Goal: Information Seeking & Learning: Check status

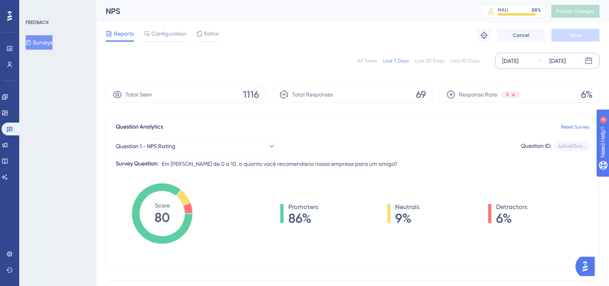
click at [516, 62] on div "[DATE]" at bounding box center [510, 61] width 16 height 10
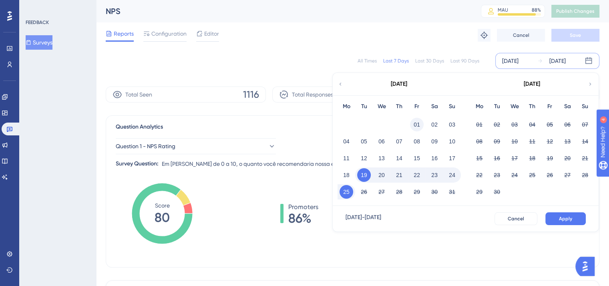
click at [417, 129] on button "01" at bounding box center [417, 125] width 14 height 14
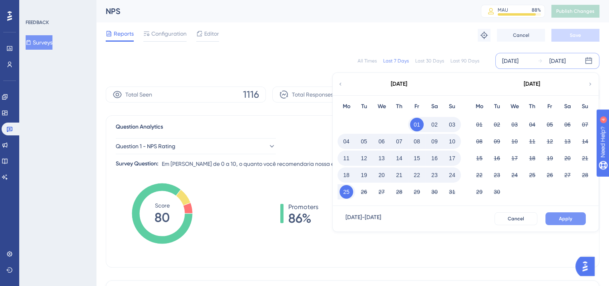
click at [564, 219] on span "Apply" at bounding box center [565, 219] width 13 height 6
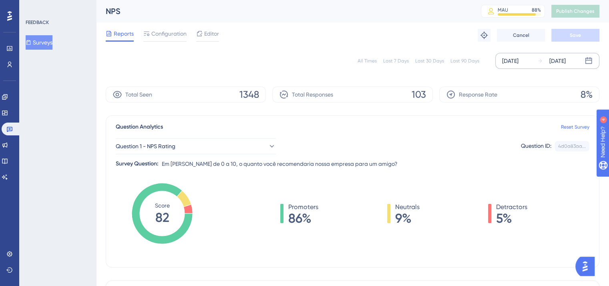
click at [321, 67] on div "All Times Last 7 Days Last 30 Days Last 90 Days [DATE] [DATE]" at bounding box center [353, 61] width 494 height 16
click at [176, 34] on span "Configuration" at bounding box center [168, 34] width 35 height 10
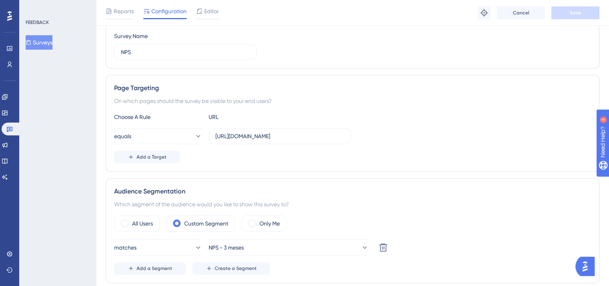
scroll to position [91, 0]
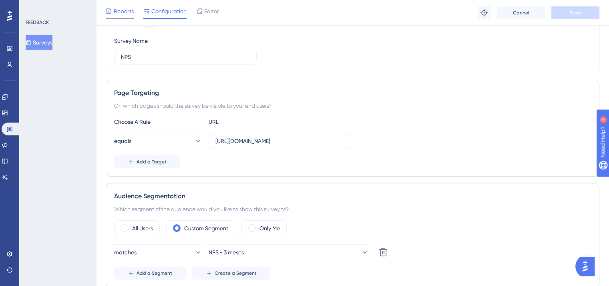
click at [115, 11] on span "Reports" at bounding box center [124, 11] width 20 height 10
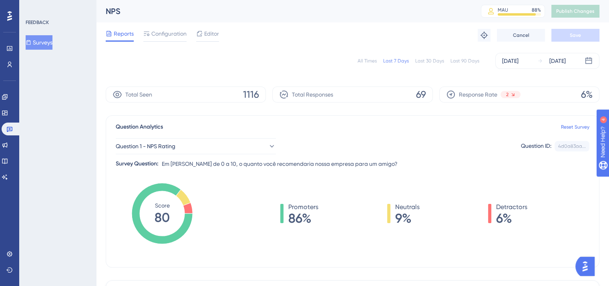
click at [380, 97] on div "Total Responses 69" at bounding box center [352, 95] width 160 height 16
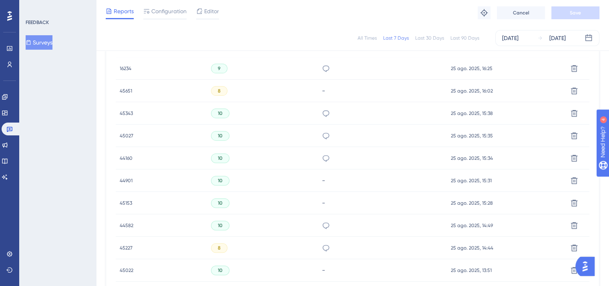
scroll to position [267, 6]
click at [216, 66] on div "9" at bounding box center [219, 68] width 16 height 10
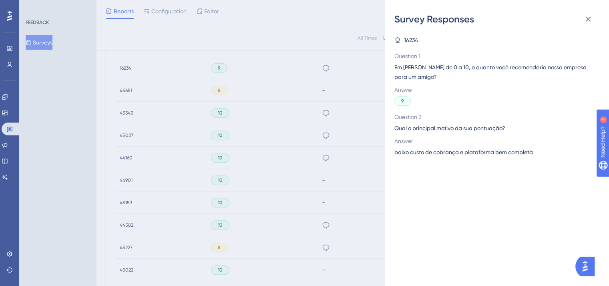
click at [245, 132] on div "Survey Responses 16234 Question 1 Em [PERSON_NAME] de 0 a 10, o quanto você rec…" at bounding box center [304, 143] width 609 height 286
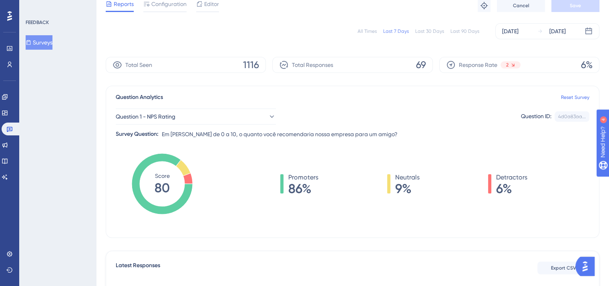
scroll to position [0, 6]
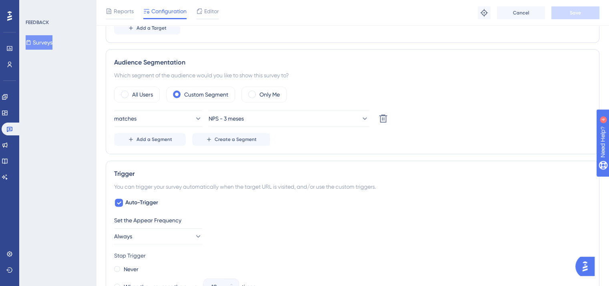
scroll to position [250, 0]
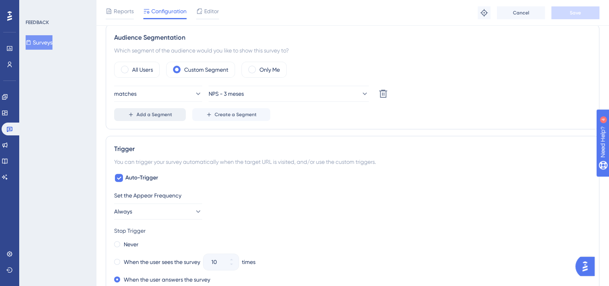
click at [157, 111] on span "Add a Segment" at bounding box center [155, 114] width 36 height 6
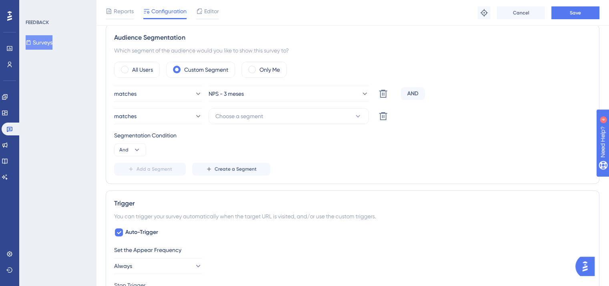
click at [407, 95] on div "AND" at bounding box center [413, 93] width 24 height 13
click at [409, 93] on div "AND" at bounding box center [413, 93] width 24 height 13
click at [136, 149] on icon at bounding box center [137, 150] width 4 height 2
click at [133, 188] on div "Or Or" at bounding box center [130, 189] width 15 height 16
click at [386, 115] on icon at bounding box center [383, 116] width 8 height 8
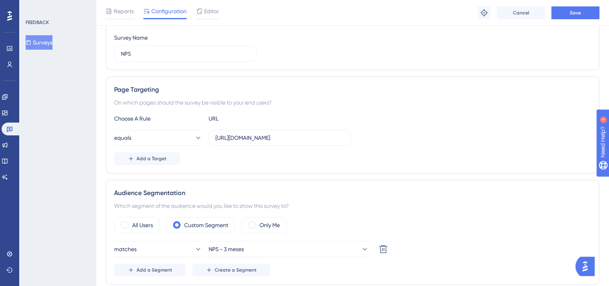
scroll to position [0, 0]
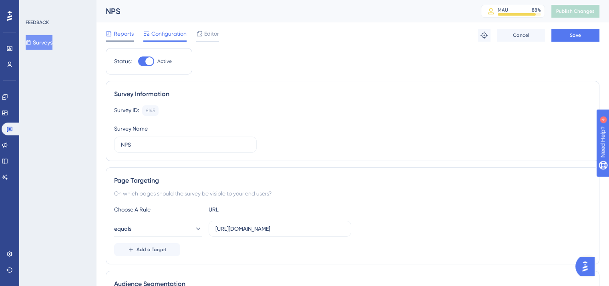
click at [119, 35] on span "Reports" at bounding box center [124, 34] width 20 height 10
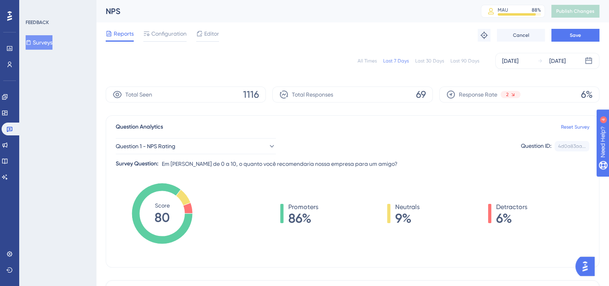
scroll to position [12, 0]
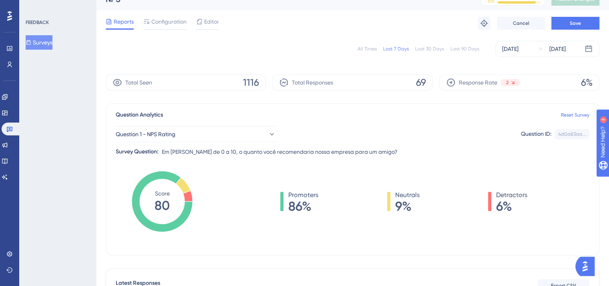
click at [592, 266] on img "Open AI Assistant Launcher" at bounding box center [585, 266] width 14 height 14
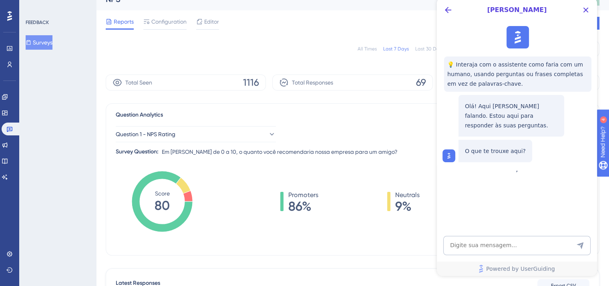
scroll to position [0, 0]
click at [525, 252] on textarea "AI Assistant Text Input" at bounding box center [517, 245] width 147 height 19
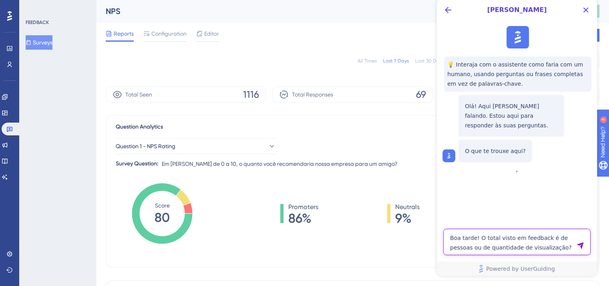
type textarea "Boa tarde! O total visto em feedback é de pessoas ou de quantidade de visualiza…"
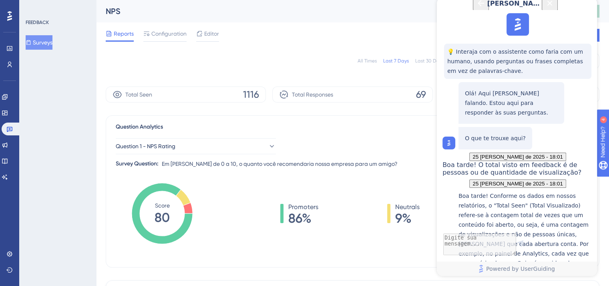
scroll to position [155, 0]
click at [6, 63] on icon at bounding box center [9, 64] width 6 height 6
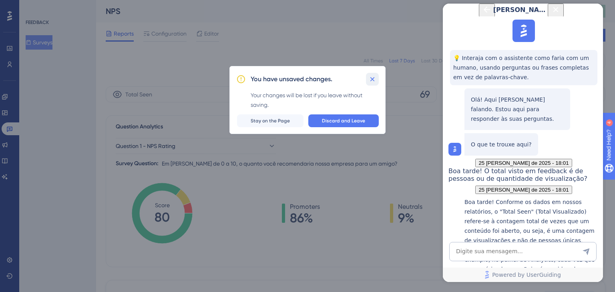
click at [375, 79] on icon at bounding box center [373, 79] width 8 height 8
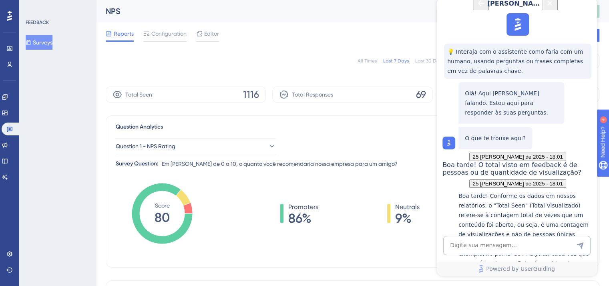
scroll to position [5, 0]
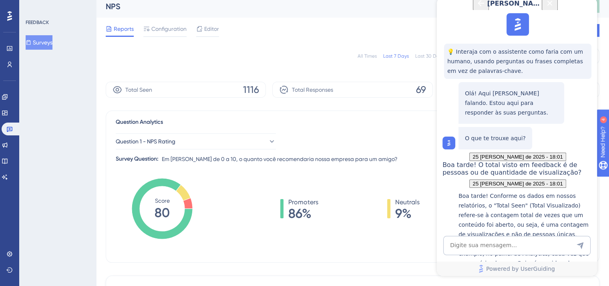
click at [553, 6] on icon "Close Button" at bounding box center [550, 2] width 5 height 5
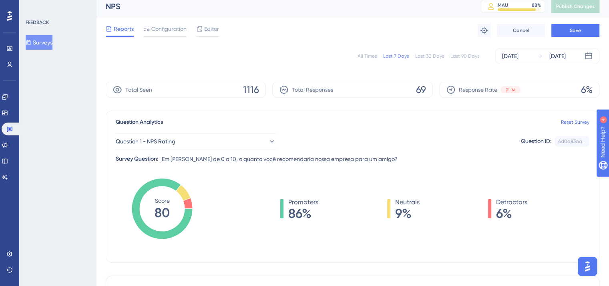
scroll to position [0, 0]
click at [246, 90] on span "1116" at bounding box center [251, 89] width 16 height 13
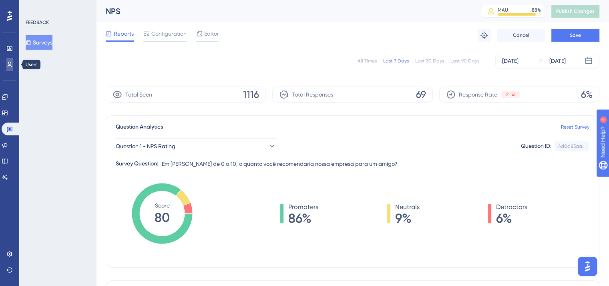
click at [8, 66] on icon at bounding box center [10, 65] width 4 height 6
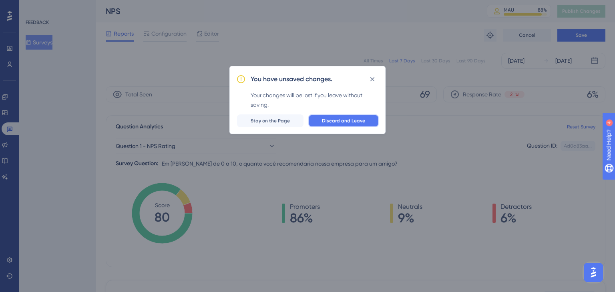
click at [333, 117] on button "Discard and Leave" at bounding box center [344, 121] width 71 height 13
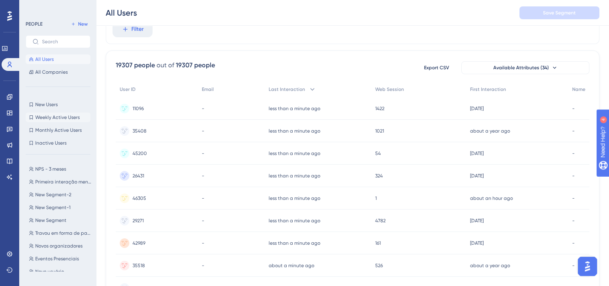
scroll to position [40, 0]
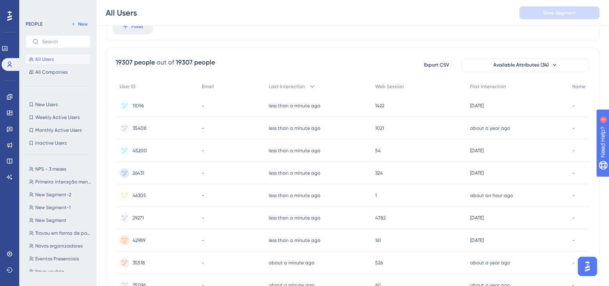
click at [51, 174] on div "NPS - 3 meses NPS - 3 meses Primeira interação menor que 90 [PERSON_NAME] atrás…" at bounding box center [61, 216] width 70 height 111
click at [49, 173] on button "NPS - 3 meses NPS - 3 meses" at bounding box center [61, 169] width 70 height 10
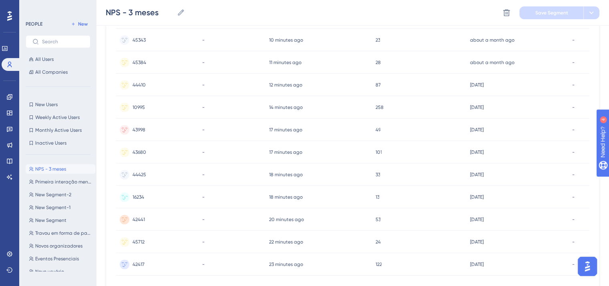
scroll to position [357, 0]
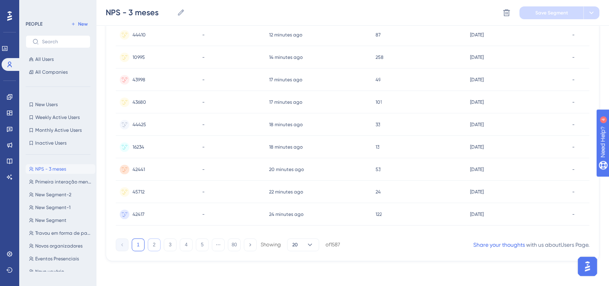
click at [155, 248] on button "2" at bounding box center [154, 244] width 13 height 13
click at [202, 246] on button "5" at bounding box center [202, 244] width 13 height 13
click at [203, 245] on button "6" at bounding box center [202, 244] width 13 height 13
click at [203, 244] on button "7" at bounding box center [202, 244] width 13 height 13
click at [204, 243] on button "8" at bounding box center [202, 244] width 13 height 13
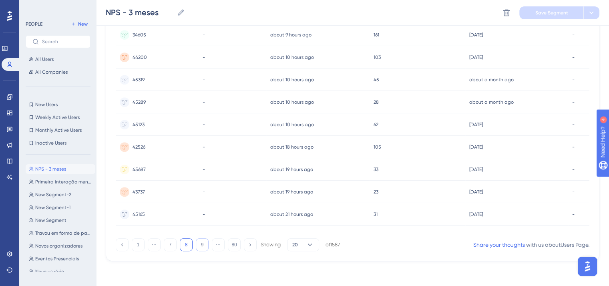
click at [204, 243] on button "9" at bounding box center [202, 244] width 13 height 13
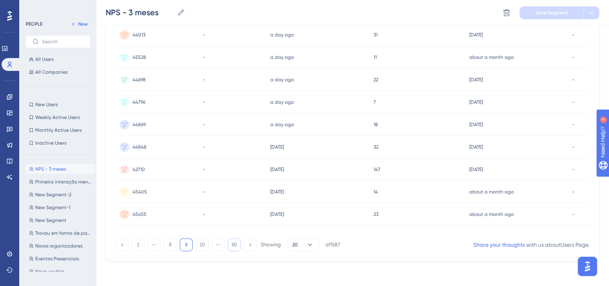
click at [236, 244] on button "80" at bounding box center [234, 244] width 13 height 13
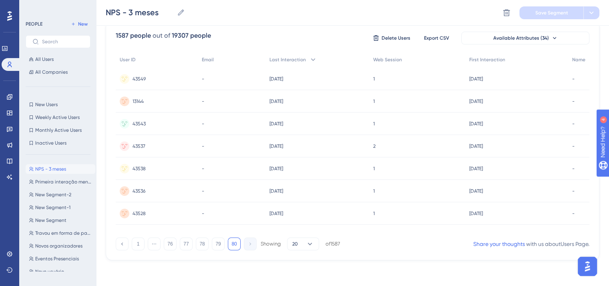
scroll to position [66, 0]
click at [220, 246] on button "79" at bounding box center [218, 244] width 13 height 13
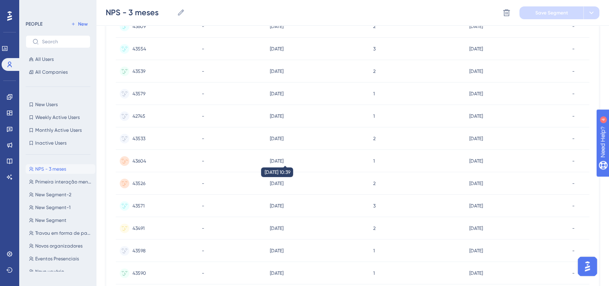
scroll to position [357, 0]
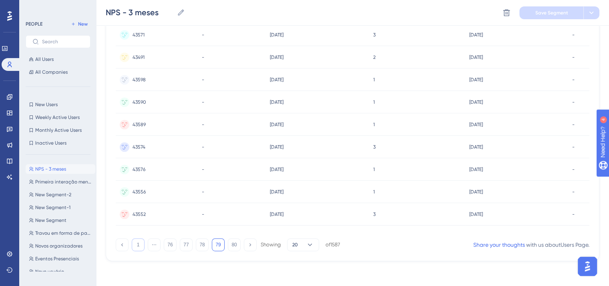
click at [137, 243] on button "1" at bounding box center [138, 244] width 13 height 13
click at [315, 242] on button "20" at bounding box center [303, 244] width 32 height 13
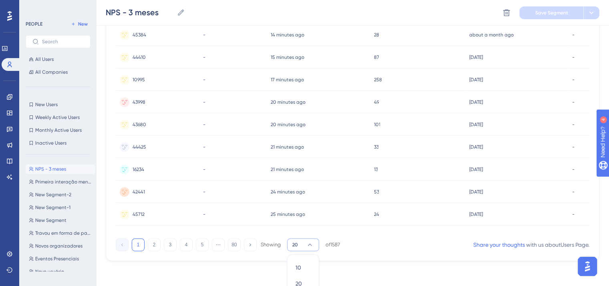
scroll to position [399, 0]
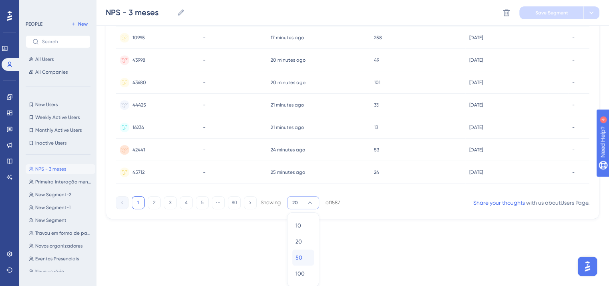
click at [303, 256] on div "50 50" at bounding box center [303, 258] width 15 height 16
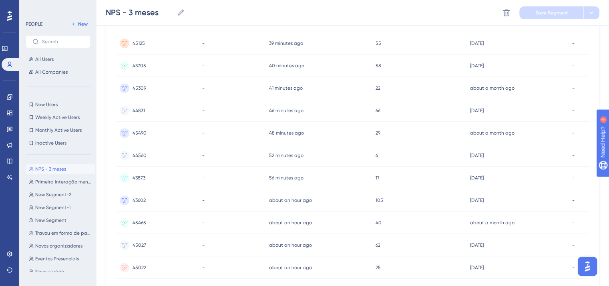
scroll to position [1030, 0]
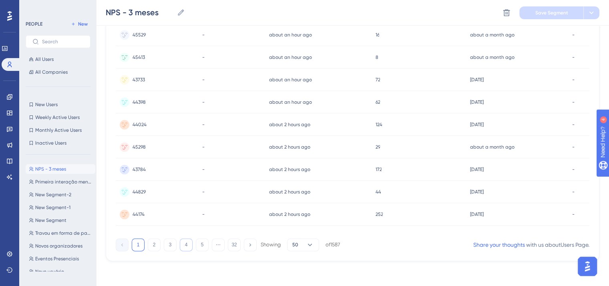
click at [184, 246] on button "4" at bounding box center [186, 244] width 13 height 13
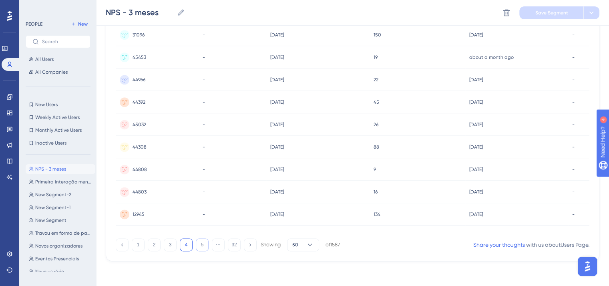
click at [204, 246] on button "5" at bounding box center [202, 244] width 13 height 13
click at [204, 246] on button "6" at bounding box center [202, 244] width 13 height 13
click at [204, 246] on button "7" at bounding box center [202, 244] width 13 height 13
click at [204, 246] on button "8" at bounding box center [202, 244] width 13 height 13
click at [204, 246] on button "9" at bounding box center [202, 244] width 13 height 13
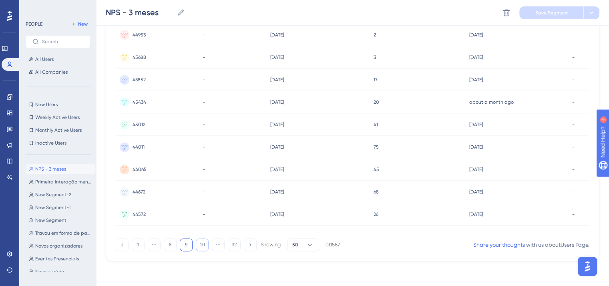
click at [204, 246] on button "10" at bounding box center [202, 244] width 13 height 13
click at [204, 246] on button "11" at bounding box center [202, 244] width 13 height 13
click at [204, 246] on button "12" at bounding box center [202, 244] width 13 height 13
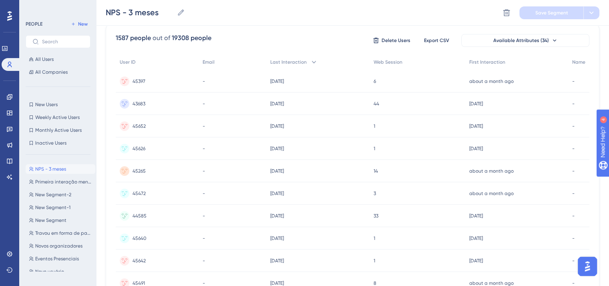
scroll to position [0, 0]
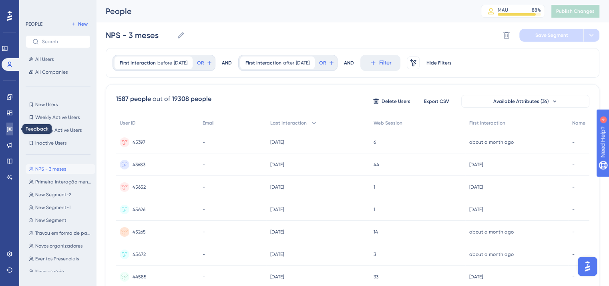
click at [0, 0] on icon at bounding box center [0, 0] width 0 height 0
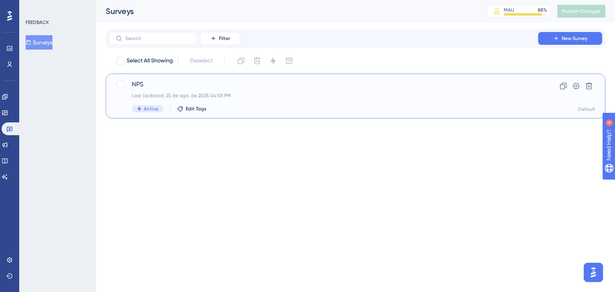
click at [234, 108] on div "Active Edit Tags" at bounding box center [324, 108] width 384 height 7
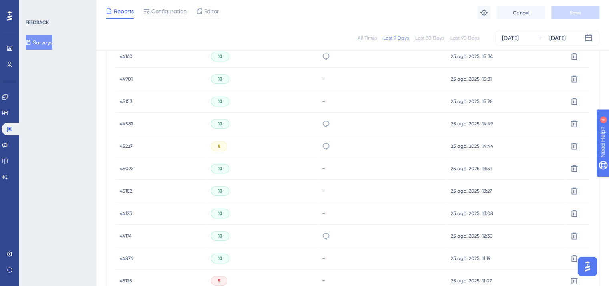
scroll to position [564, 0]
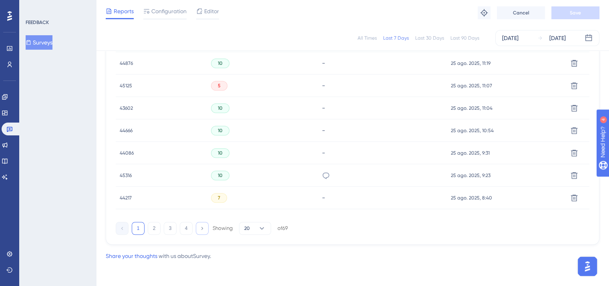
click at [200, 232] on button at bounding box center [202, 228] width 13 height 13
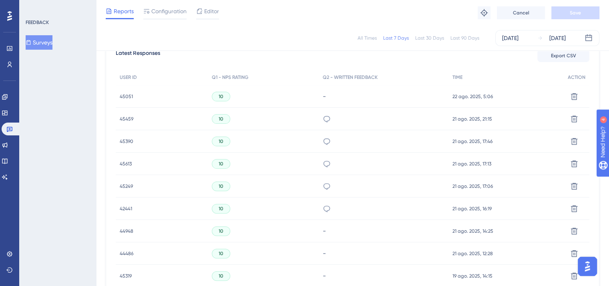
scroll to position [317, 0]
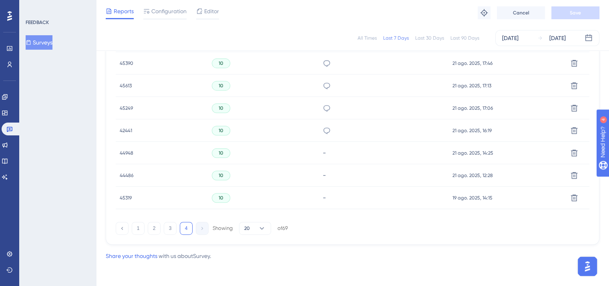
click at [393, 220] on div "1 2 3 4 Showing 20 of 69" at bounding box center [353, 227] width 474 height 16
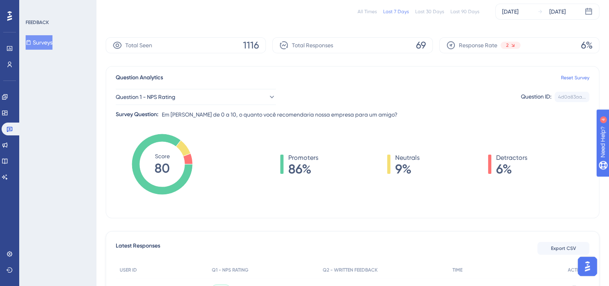
scroll to position [0, 0]
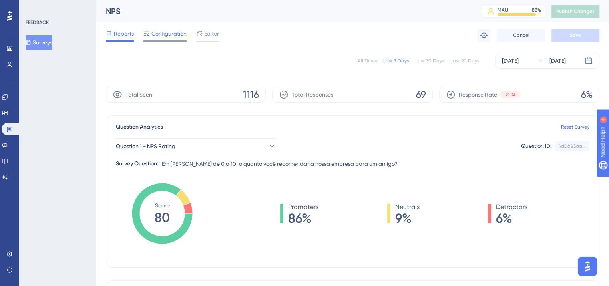
click at [158, 39] on div "Configuration" at bounding box center [164, 35] width 43 height 13
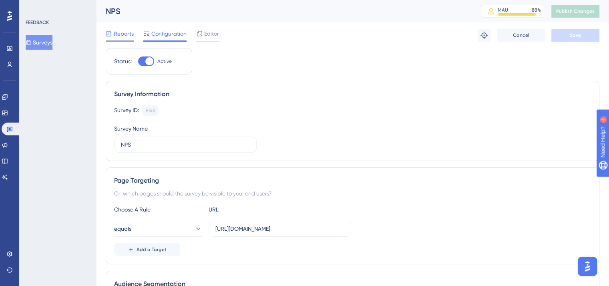
click at [122, 36] on span "Reports" at bounding box center [124, 34] width 20 height 10
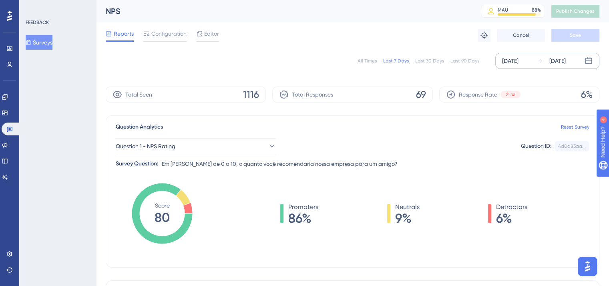
click at [519, 63] on div "[DATE]" at bounding box center [510, 61] width 16 height 10
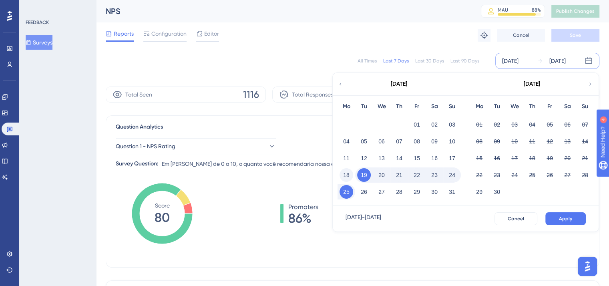
click at [351, 173] on button "18" at bounding box center [347, 175] width 14 height 14
click at [558, 215] on button "Apply" at bounding box center [566, 218] width 40 height 13
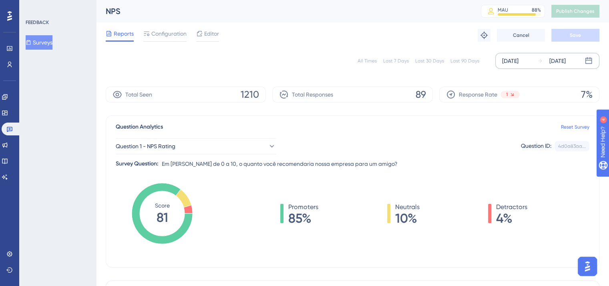
click at [519, 59] on div "[DATE]" at bounding box center [510, 61] width 16 height 10
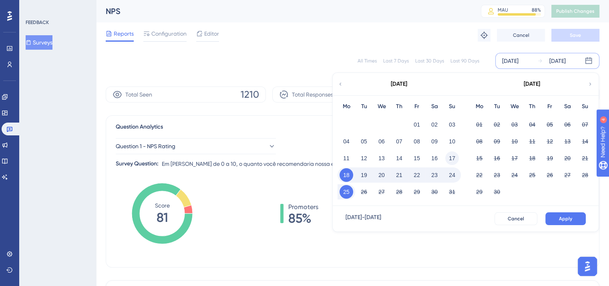
click at [450, 159] on button "17" at bounding box center [453, 158] width 14 height 14
click at [557, 214] on button "Apply" at bounding box center [566, 218] width 40 height 13
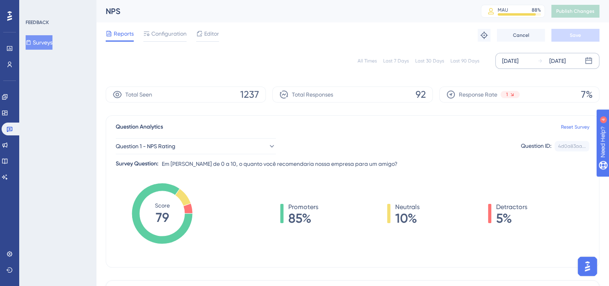
click at [518, 62] on div "[DATE]" at bounding box center [510, 61] width 16 height 10
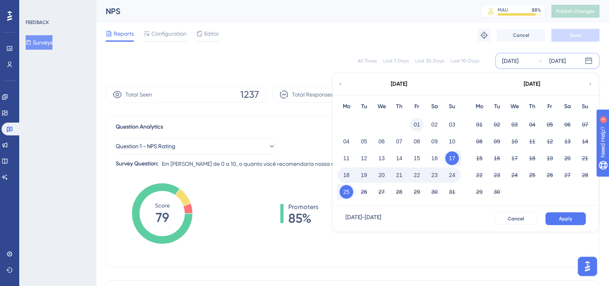
click at [414, 124] on button "01" at bounding box center [417, 125] width 14 height 14
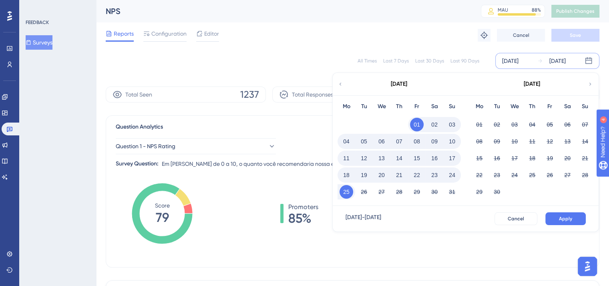
click at [349, 194] on button "25" at bounding box center [347, 192] width 14 height 14
click at [553, 216] on button "Apply" at bounding box center [566, 218] width 40 height 13
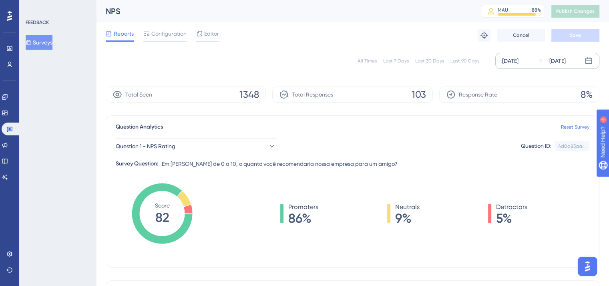
click at [338, 123] on div "Question Analytics Reset Survey" at bounding box center [353, 127] width 474 height 10
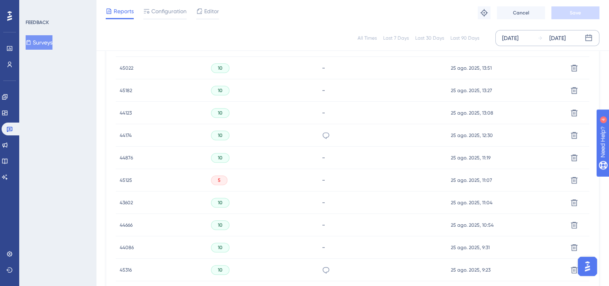
scroll to position [564, 0]
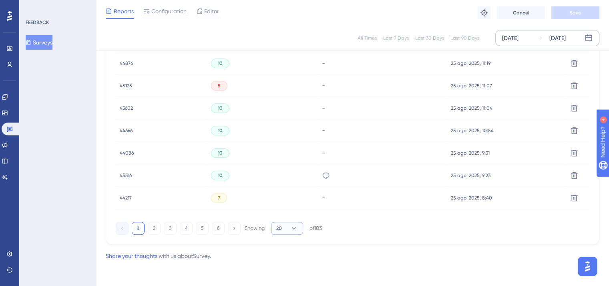
click at [290, 232] on button "20" at bounding box center [287, 228] width 32 height 13
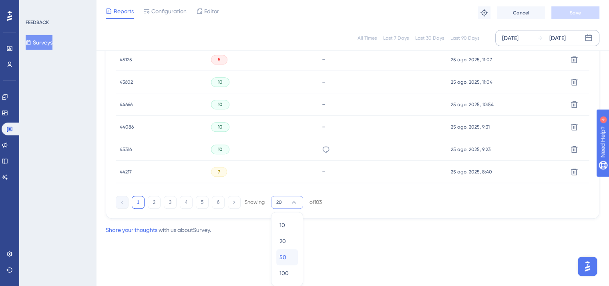
click at [291, 251] on div "50 50" at bounding box center [287, 257] width 15 height 16
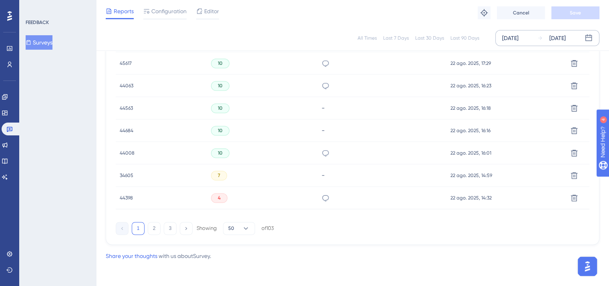
scroll to position [1236, 0]
click at [172, 230] on button "3" at bounding box center [170, 228] width 13 height 13
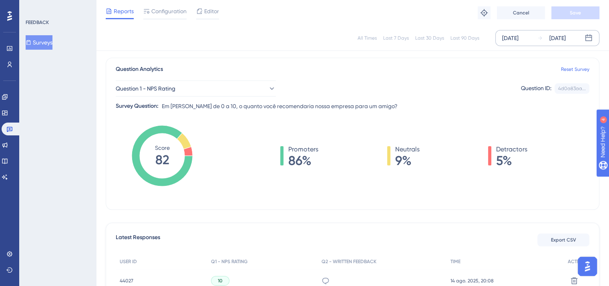
scroll to position [52, 0]
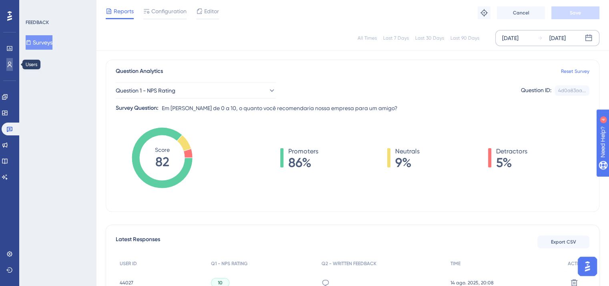
click at [10, 65] on icon at bounding box center [10, 65] width 4 height 6
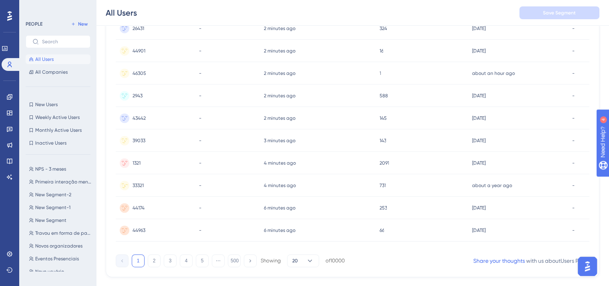
scroll to position [357, 0]
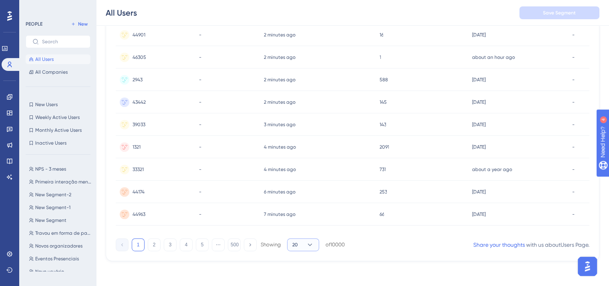
click at [304, 243] on button "20" at bounding box center [303, 244] width 32 height 13
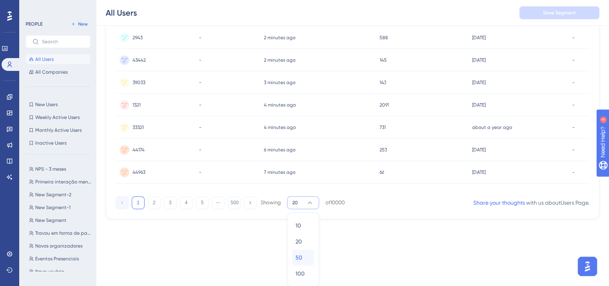
click at [308, 255] on div "50 50" at bounding box center [303, 258] width 15 height 16
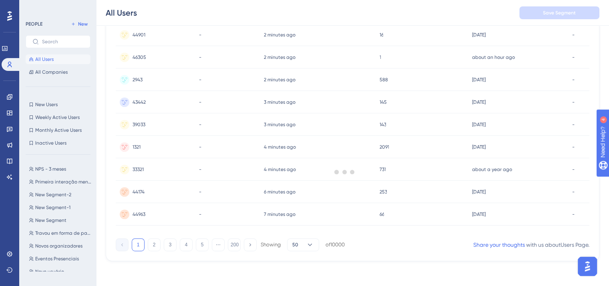
click at [302, 249] on div at bounding box center [344, 172] width 529 height 228
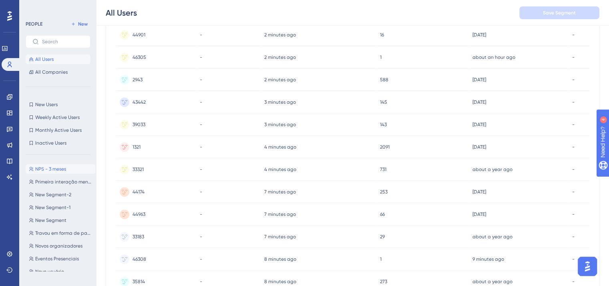
click at [45, 171] on span "NPS - 3 meses" at bounding box center [50, 169] width 31 height 6
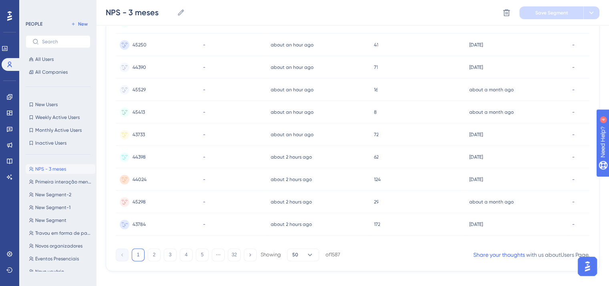
scroll to position [1030, 0]
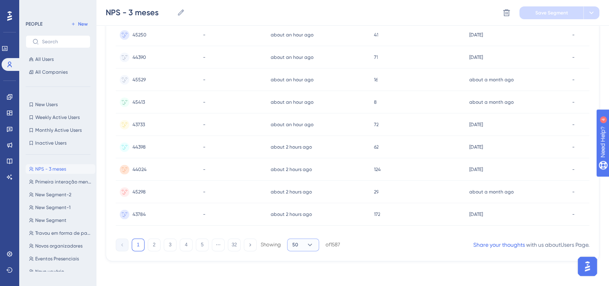
click at [310, 242] on icon at bounding box center [310, 245] width 8 height 8
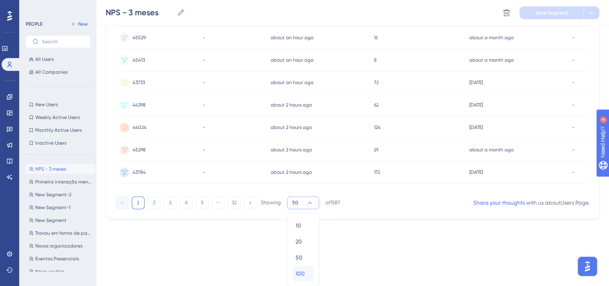
click at [306, 270] on div "100 100" at bounding box center [303, 274] width 15 height 16
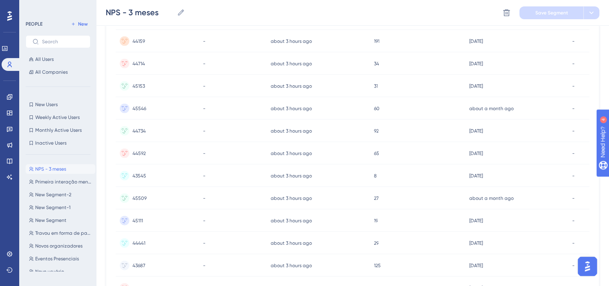
scroll to position [2152, 0]
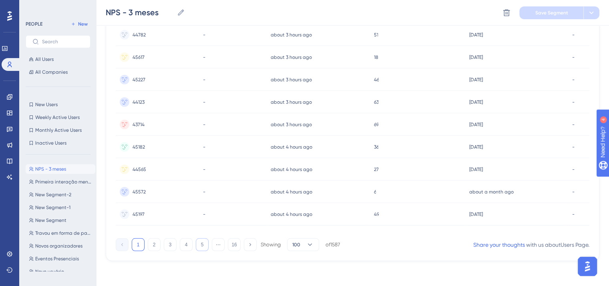
click at [202, 246] on button "5" at bounding box center [202, 244] width 13 height 13
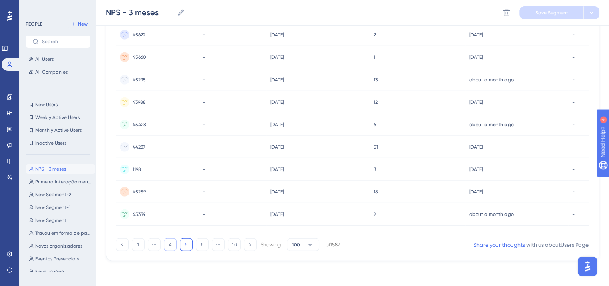
click at [170, 247] on button "4" at bounding box center [170, 244] width 13 height 13
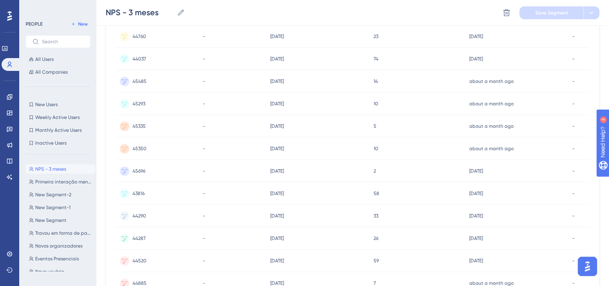
scroll to position [192, 0]
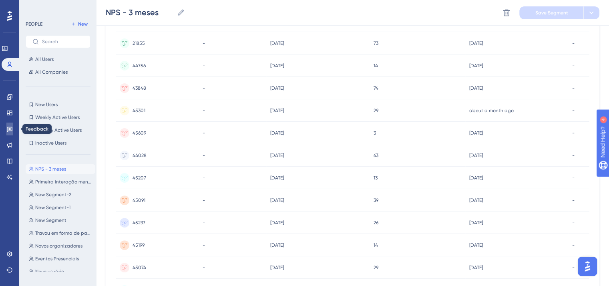
click at [0, 0] on icon at bounding box center [0, 0] width 0 height 0
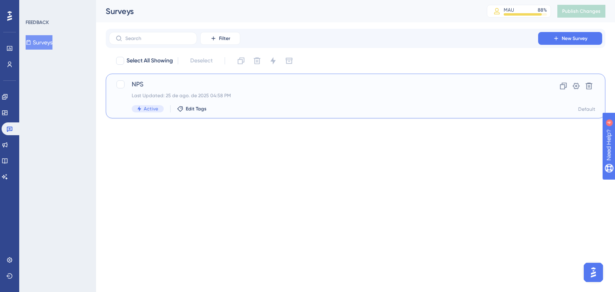
click at [331, 106] on div "Active Edit Tags" at bounding box center [324, 108] width 384 height 7
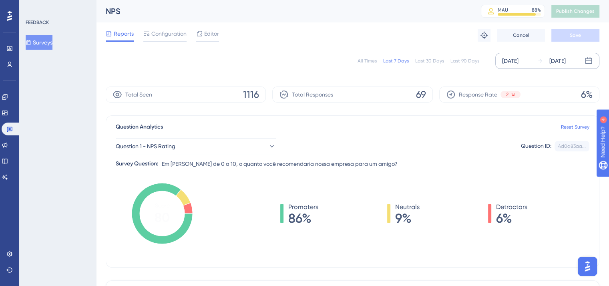
click at [519, 57] on div "[DATE]" at bounding box center [510, 61] width 16 height 10
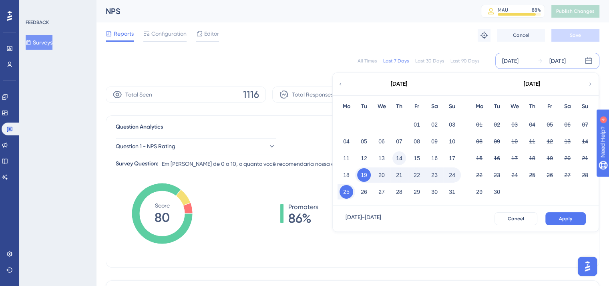
click at [400, 154] on button "14" at bounding box center [400, 158] width 14 height 14
click at [565, 222] on span "Apply" at bounding box center [565, 219] width 13 height 6
